Goal: Navigation & Orientation: Find specific page/section

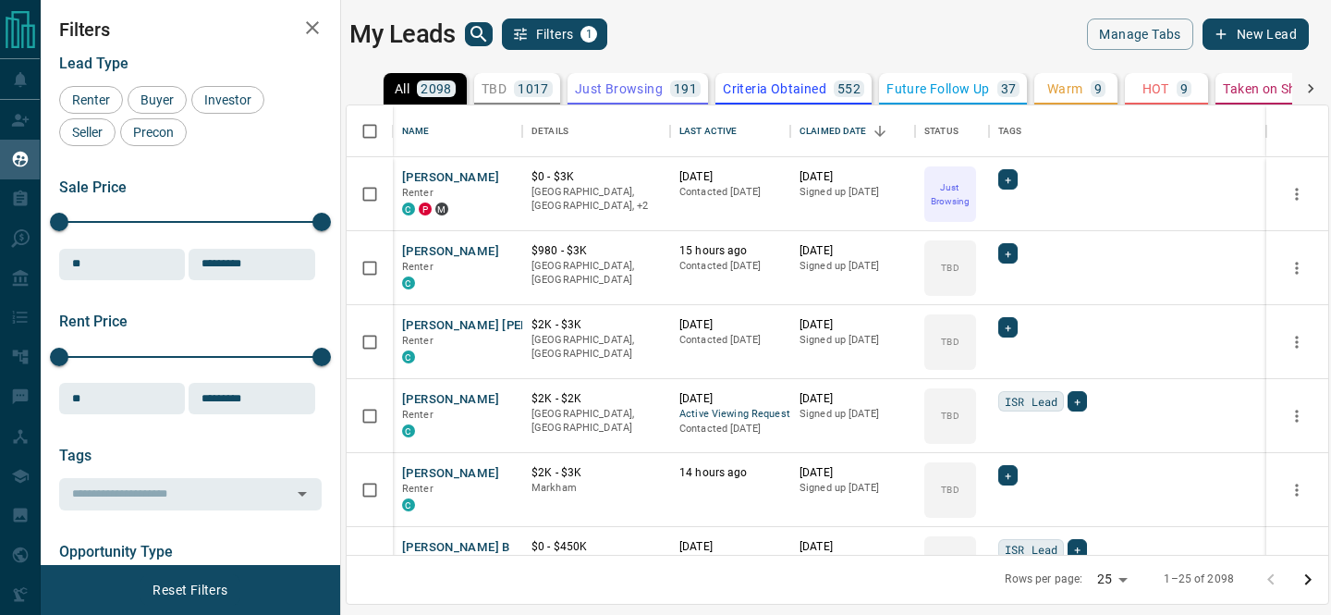
scroll to position [449, 982]
click at [463, 30] on div "My Leads Filters 1" at bounding box center [589, 33] width 480 height 31
click at [472, 34] on icon "search button" at bounding box center [478, 34] width 16 height 16
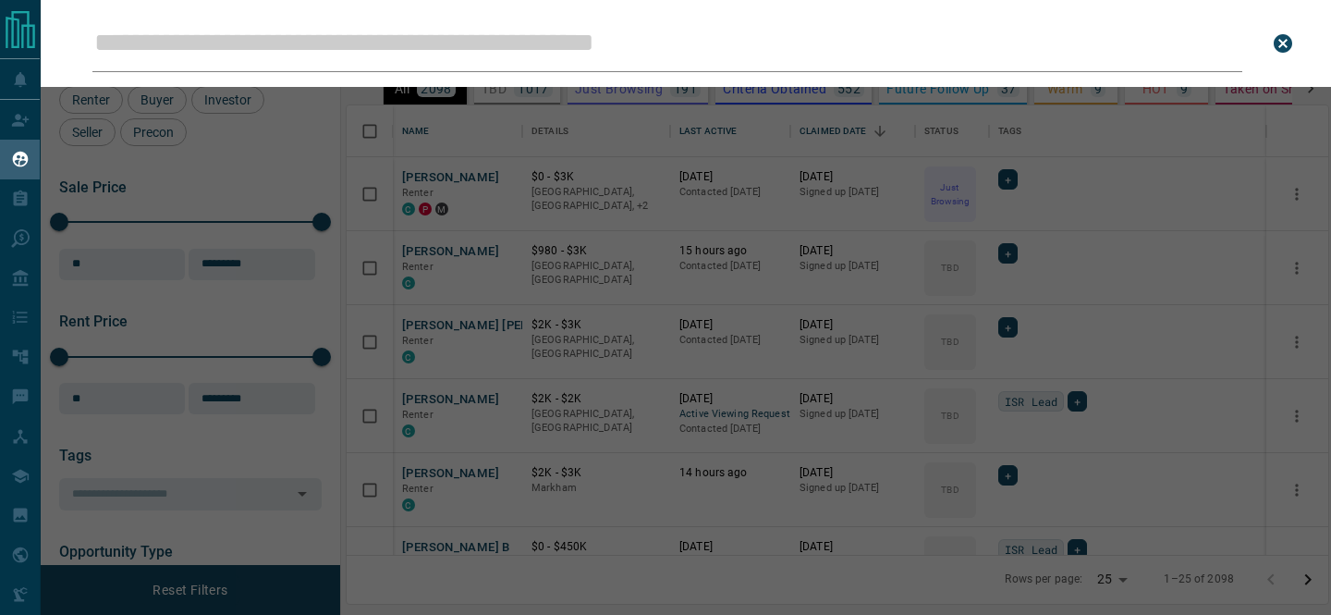
type input "*"
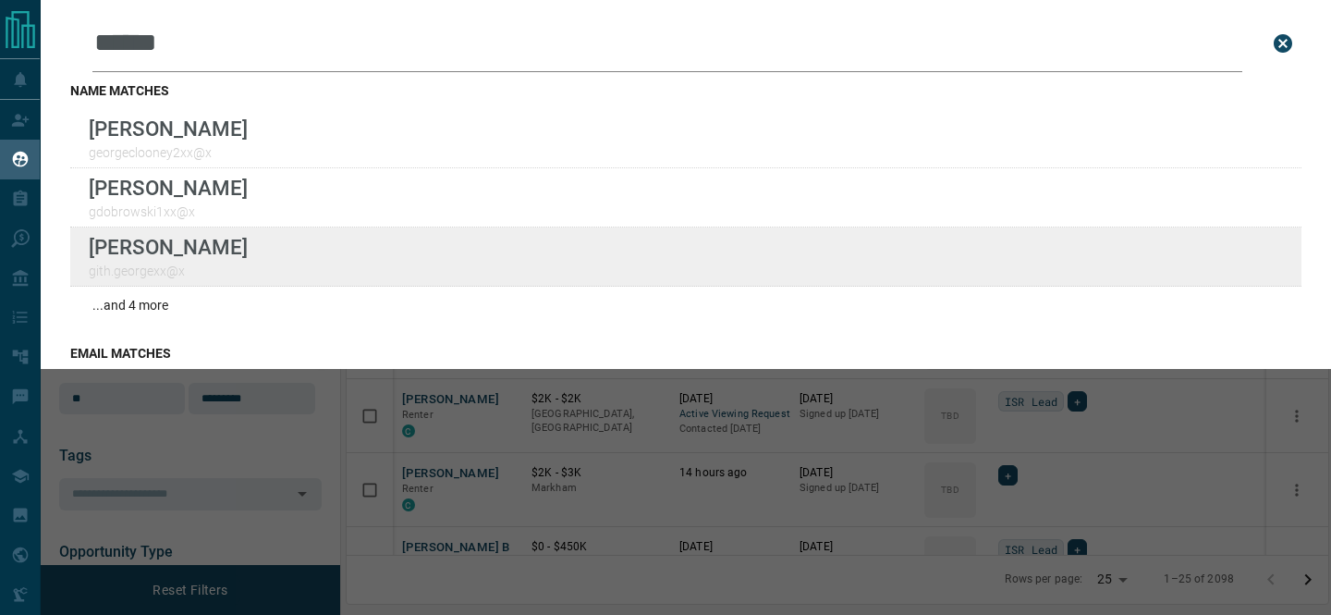
type input "******"
click at [0, 0] on div "Lead Transfers Claim Leads My Leads Tasks Opportunities Deals Campaigns Automat…" at bounding box center [665, 296] width 1331 height 592
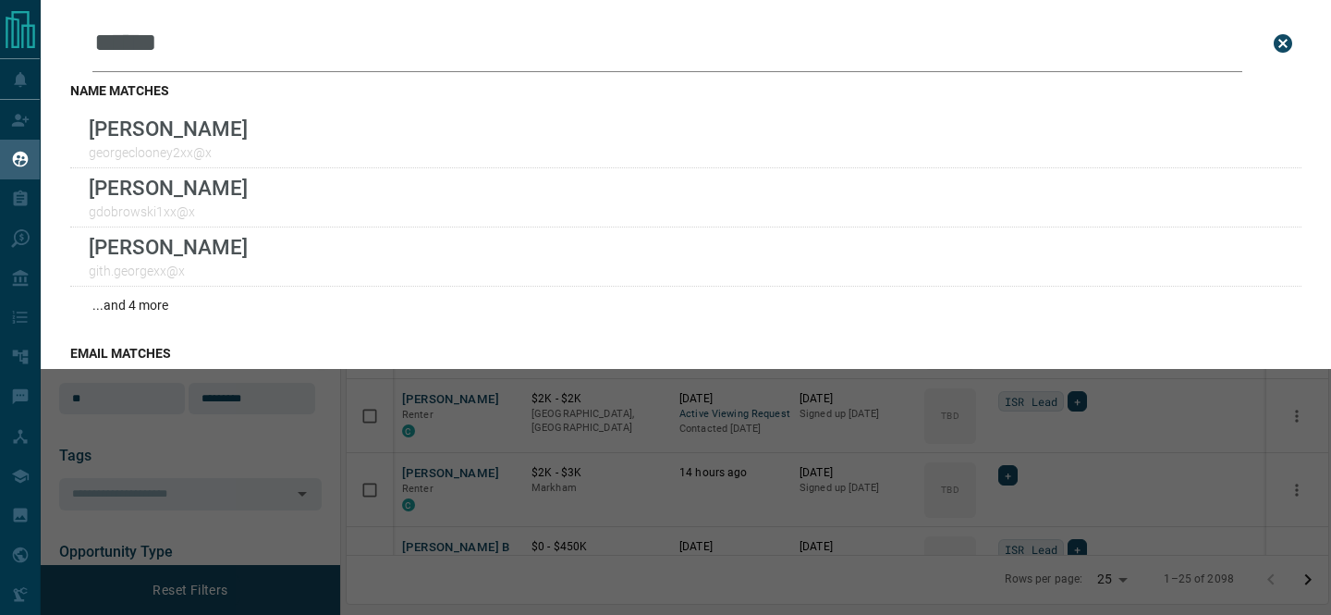
click at [258, 469] on div "Leads Search Bar ****** Search for a lead by name, email, phone, or id name mat…" at bounding box center [706, 307] width 1331 height 615
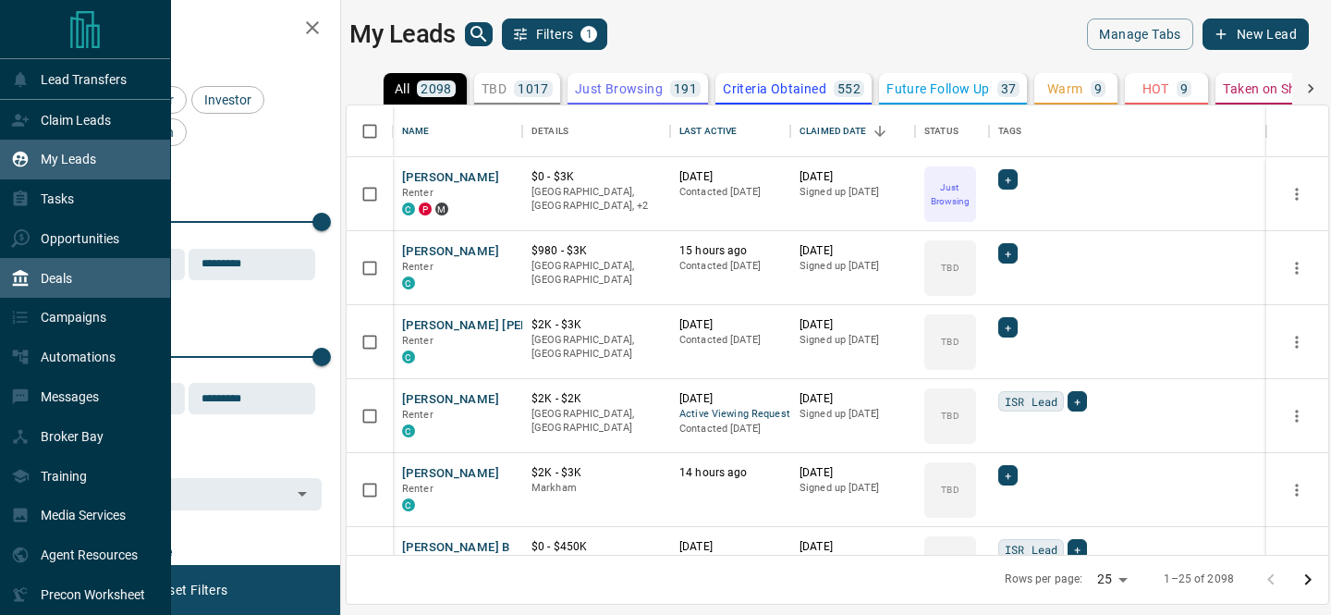
click at [63, 289] on div "Deals" at bounding box center [41, 277] width 61 height 31
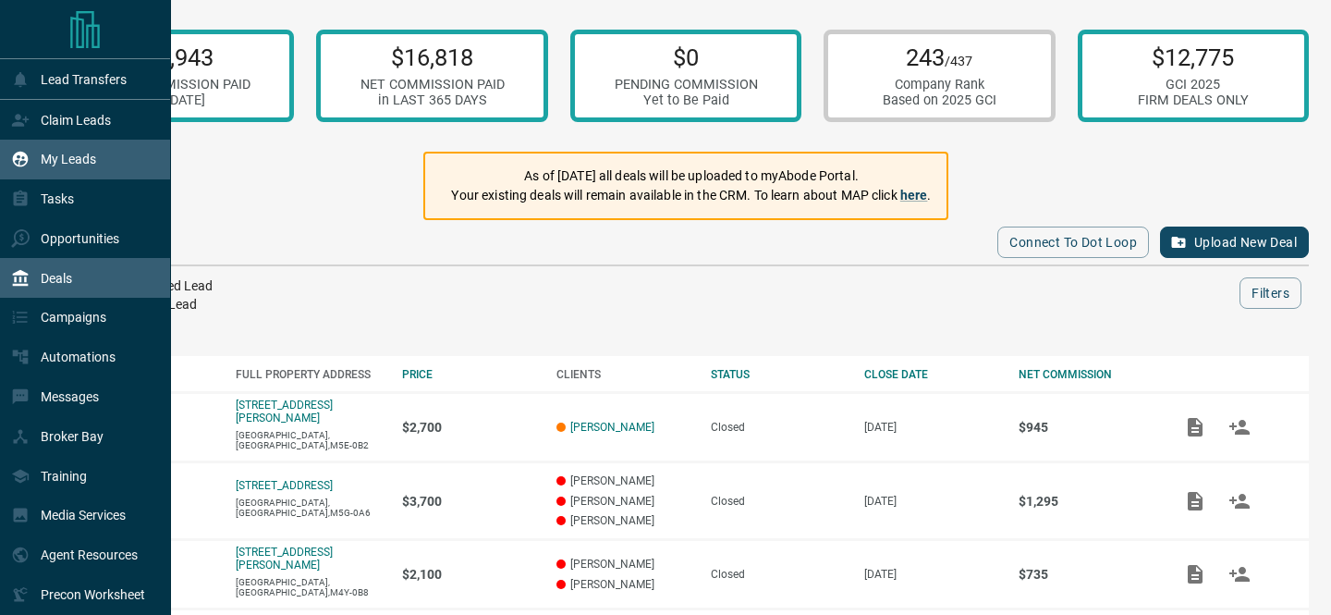
click at [87, 166] on p "My Leads" at bounding box center [68, 159] width 55 height 15
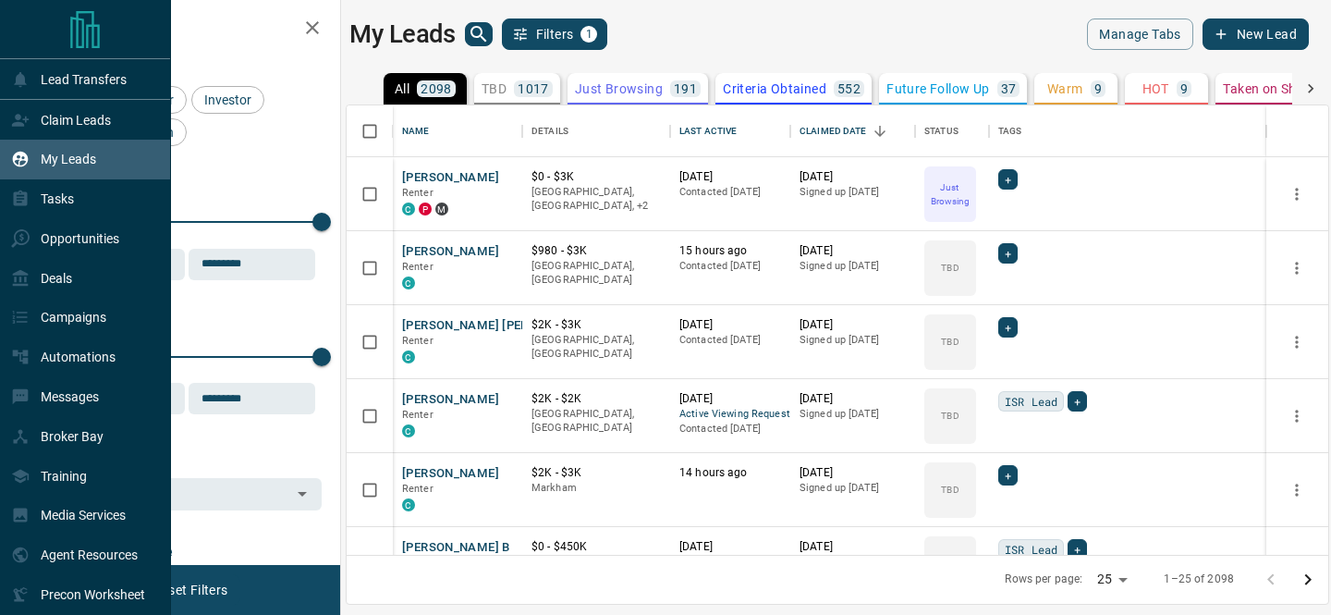
scroll to position [449, 982]
click at [99, 113] on p "Claim Leads" at bounding box center [76, 120] width 70 height 15
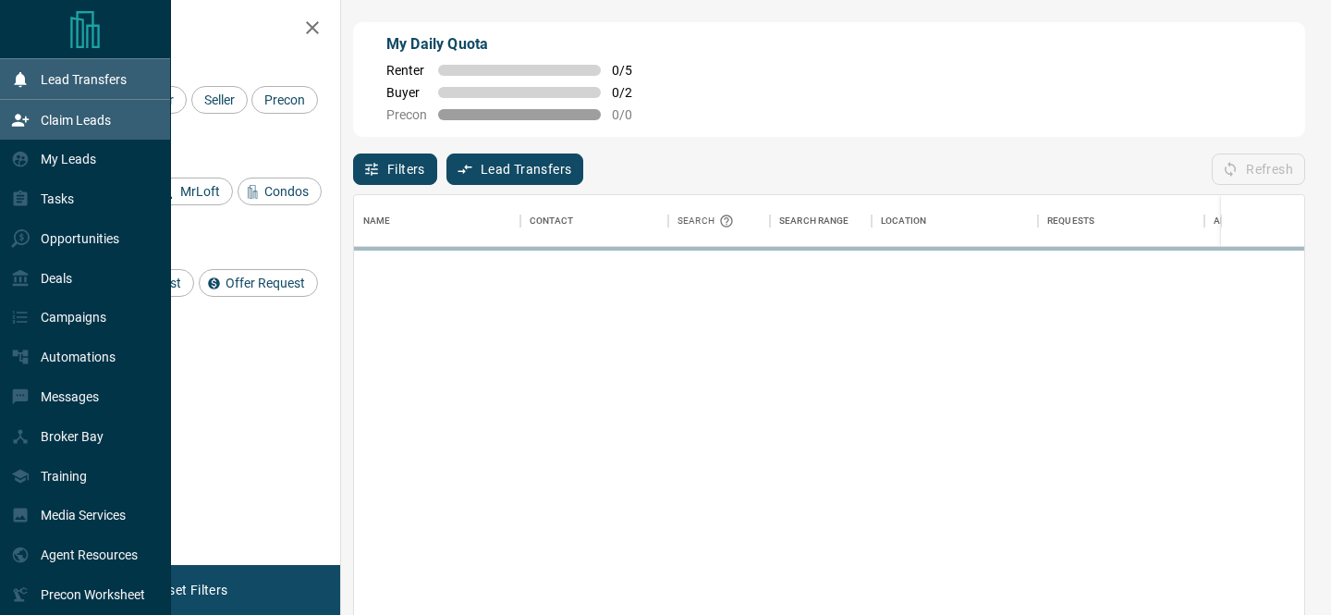
scroll to position [462, 950]
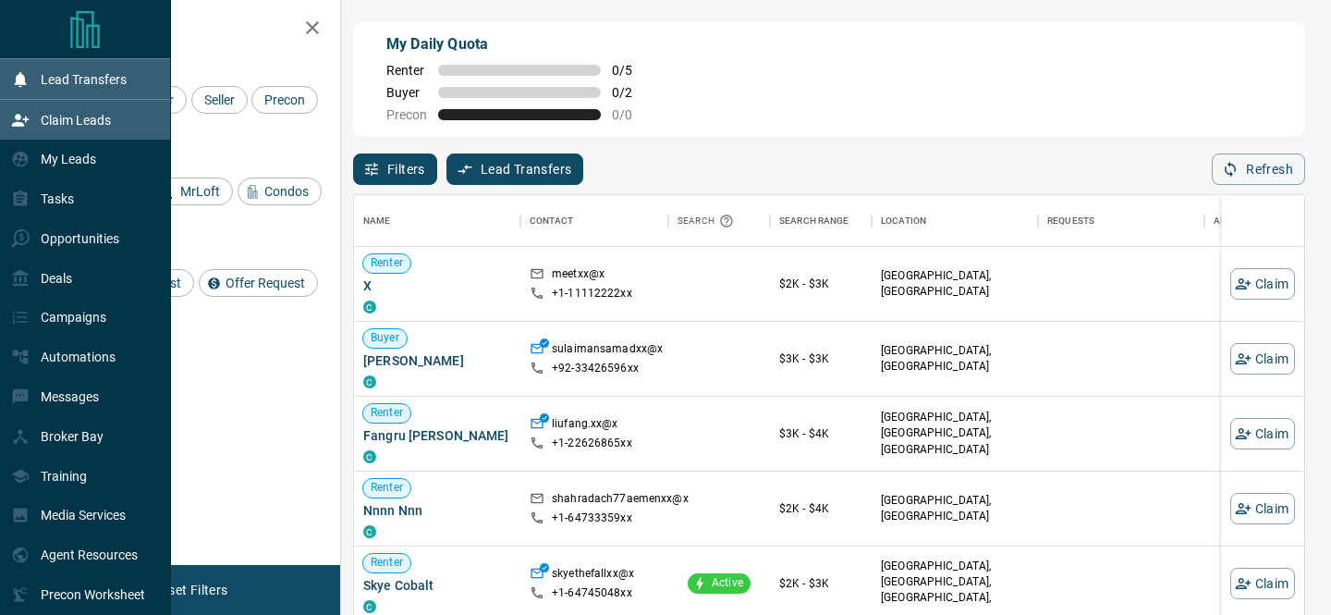
click at [106, 78] on p "Lead Transfers" at bounding box center [84, 79] width 86 height 15
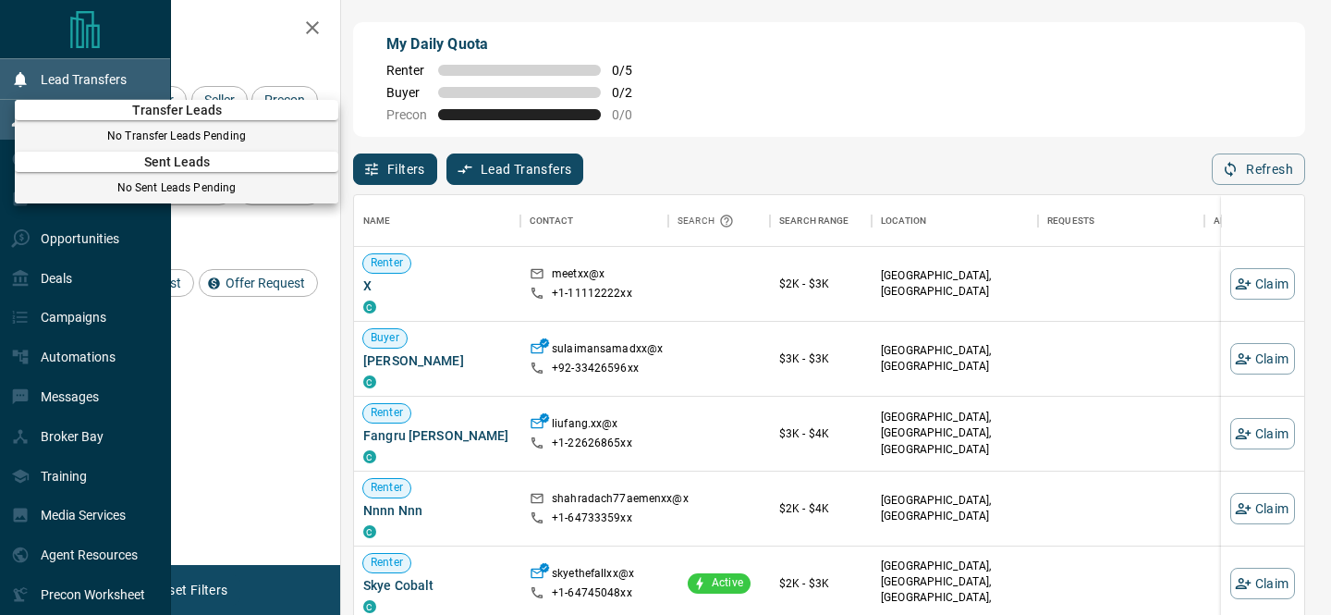
click at [106, 78] on div at bounding box center [665, 307] width 1331 height 615
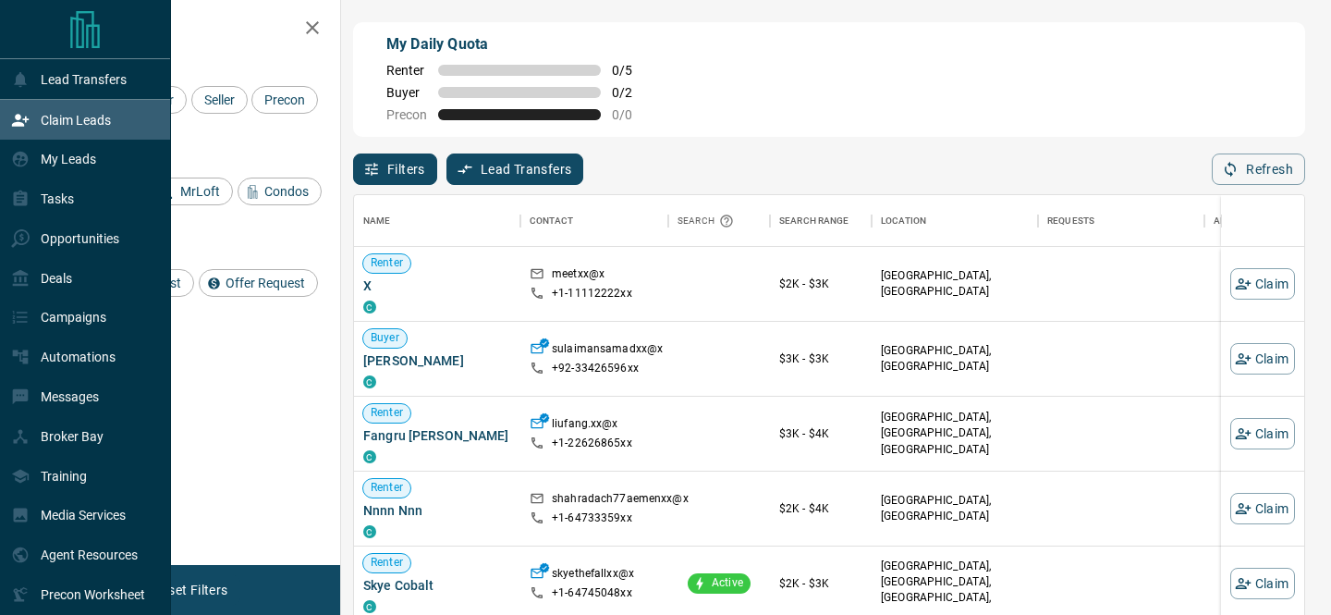
click at [85, 125] on p "Claim Leads" at bounding box center [76, 120] width 70 height 15
click at [81, 165] on p "My Leads" at bounding box center [68, 159] width 55 height 15
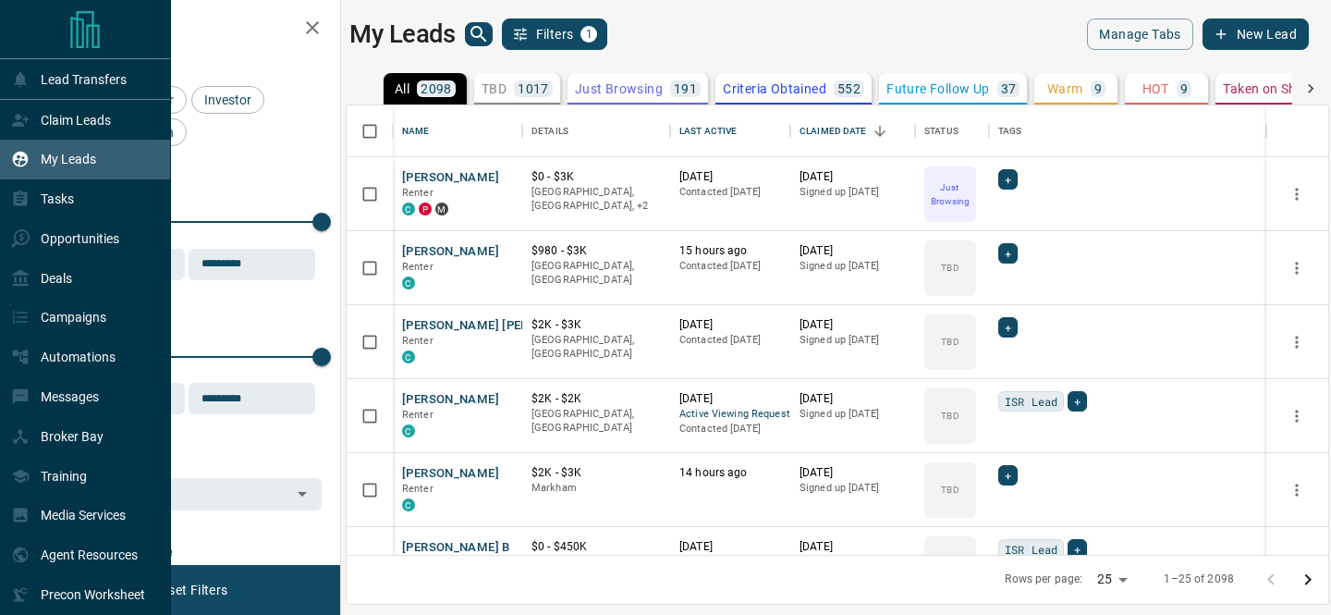
scroll to position [449, 982]
click at [98, 110] on div "Claim Leads" at bounding box center [61, 119] width 100 height 31
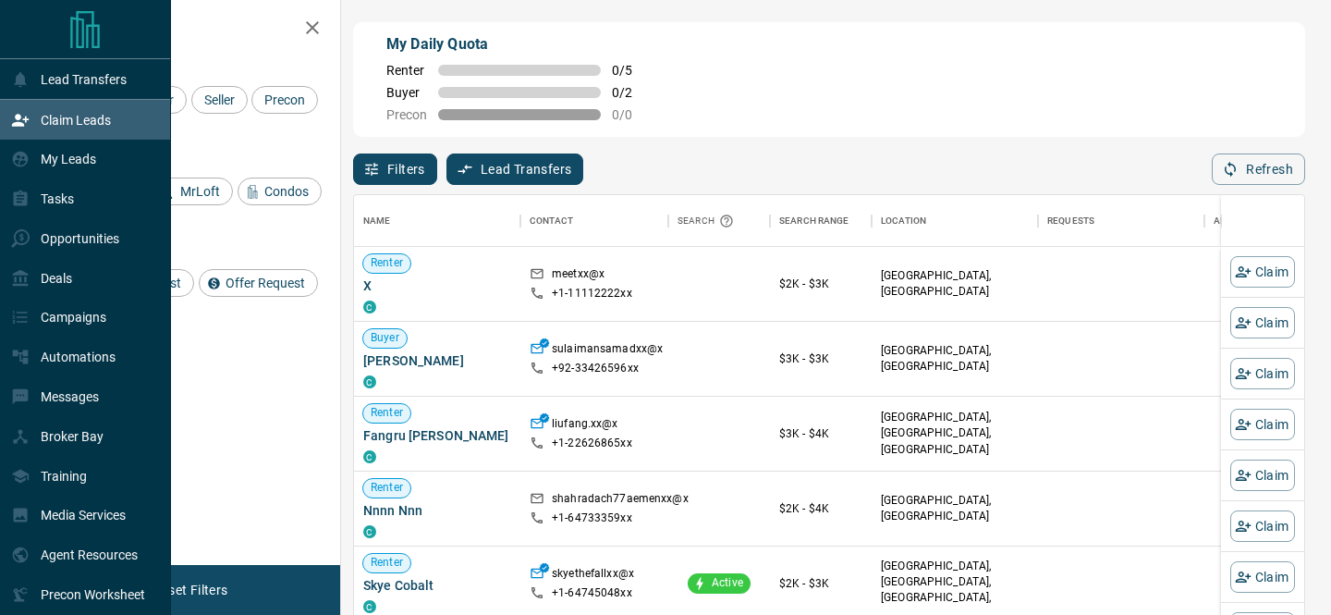
scroll to position [462, 950]
